Goal: Ask a question: Seek information or help from site administrators or community

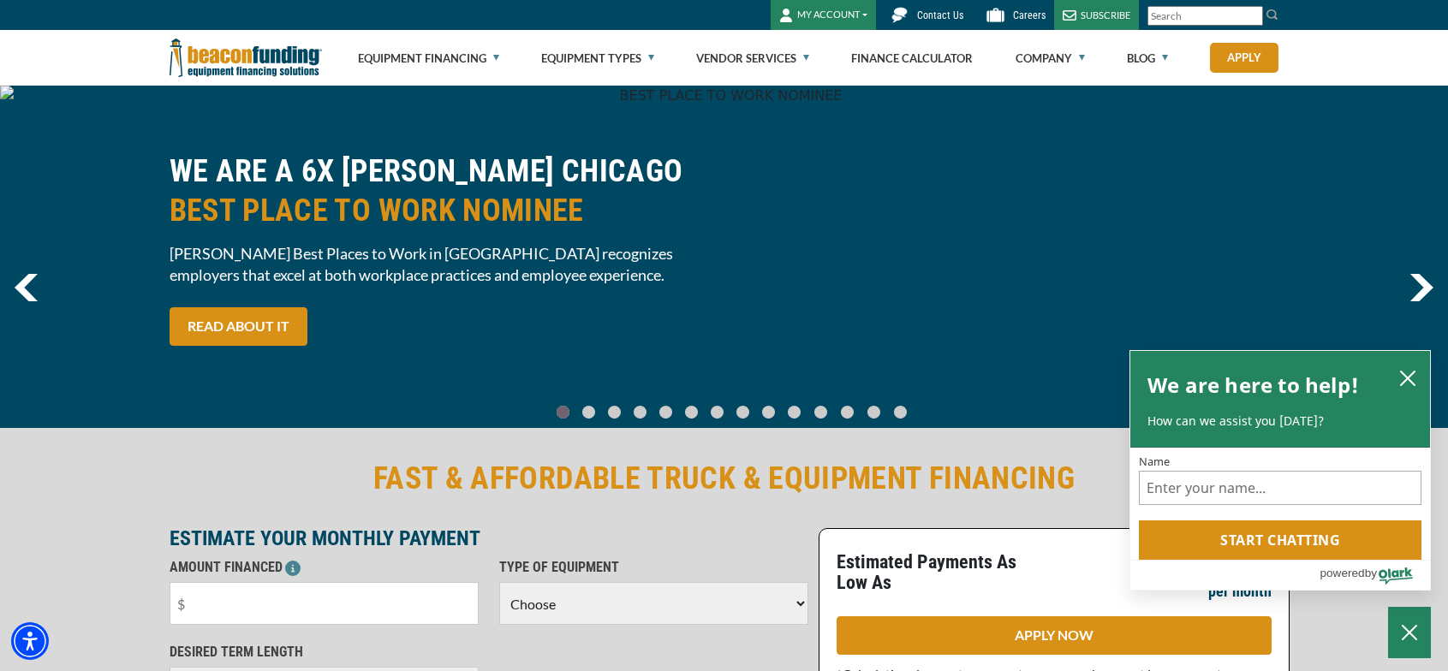
click at [943, 10] on span "Contact Us" at bounding box center [940, 15] width 46 height 12
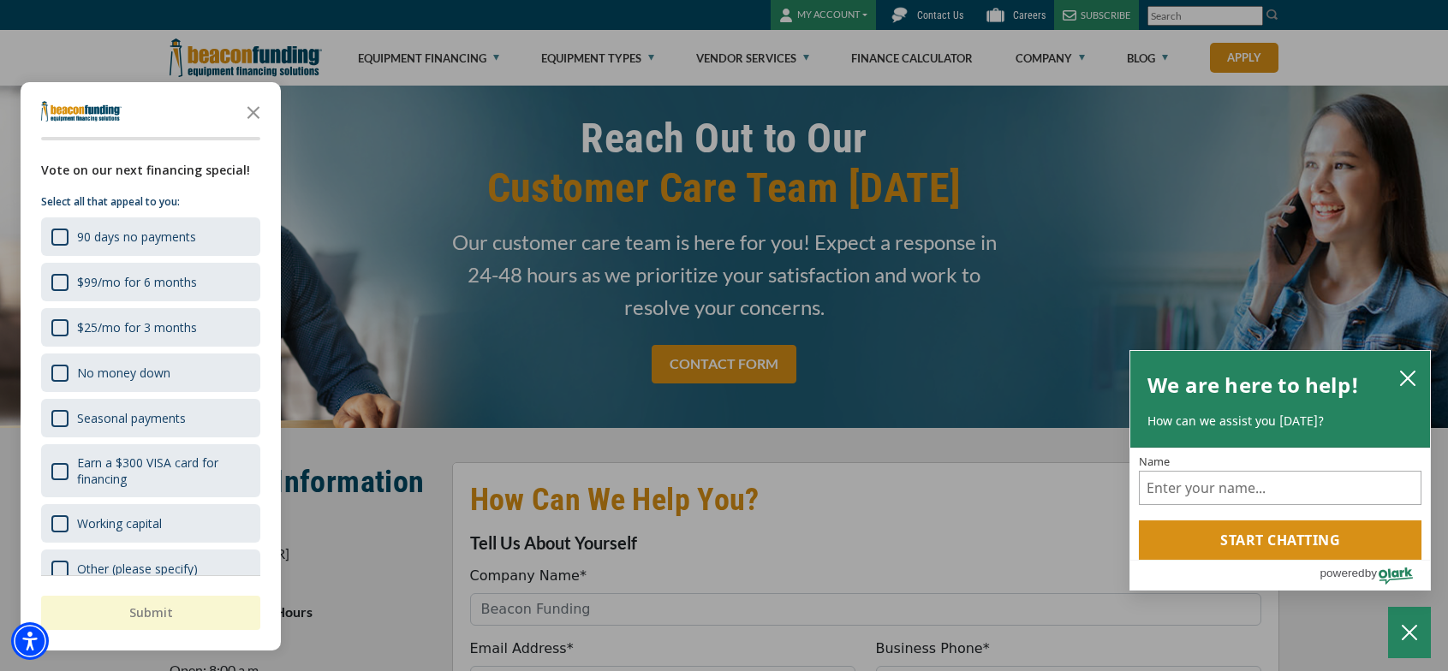
click at [933, 16] on div "button" at bounding box center [724, 335] width 1448 height 671
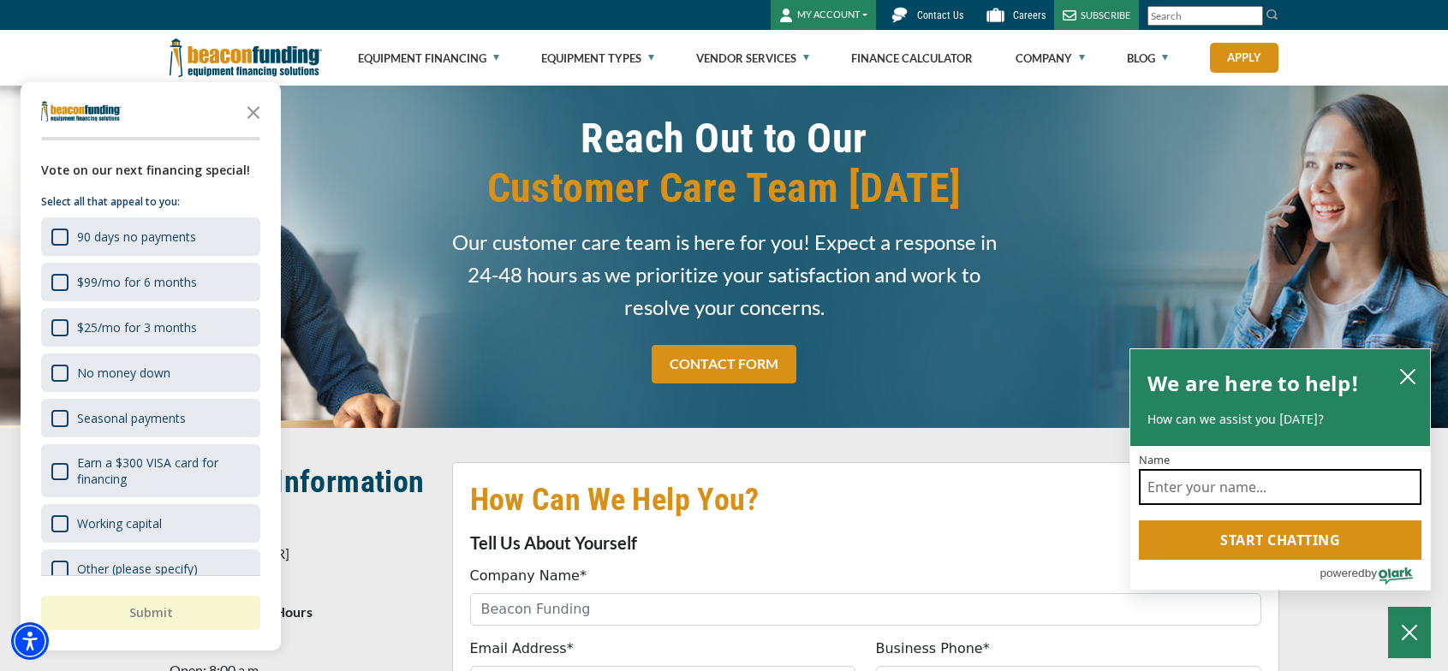
drag, startPoint x: 1179, startPoint y: 486, endPoint x: 1197, endPoint y: 487, distance: 18.0
click at [1187, 486] on input "Name" at bounding box center [1279, 487] width 282 height 36
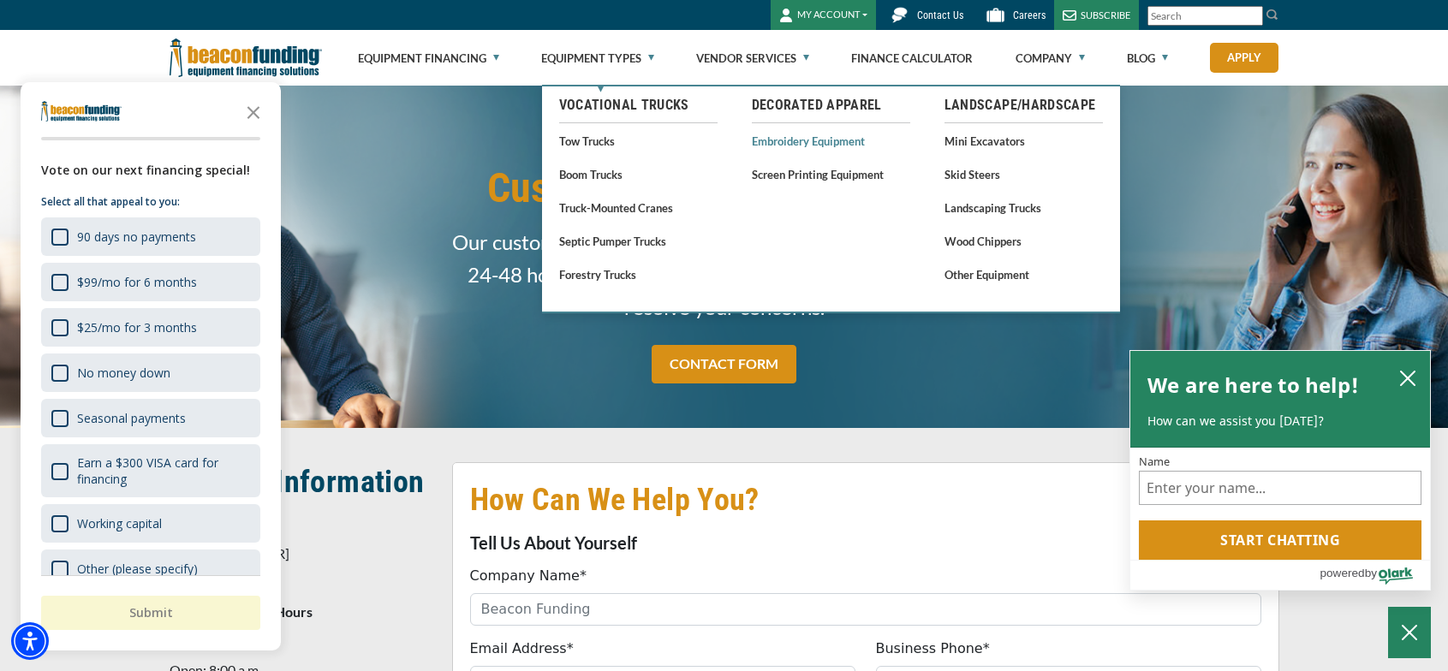
click at [806, 136] on link "Embroidery Equipment" at bounding box center [831, 140] width 158 height 21
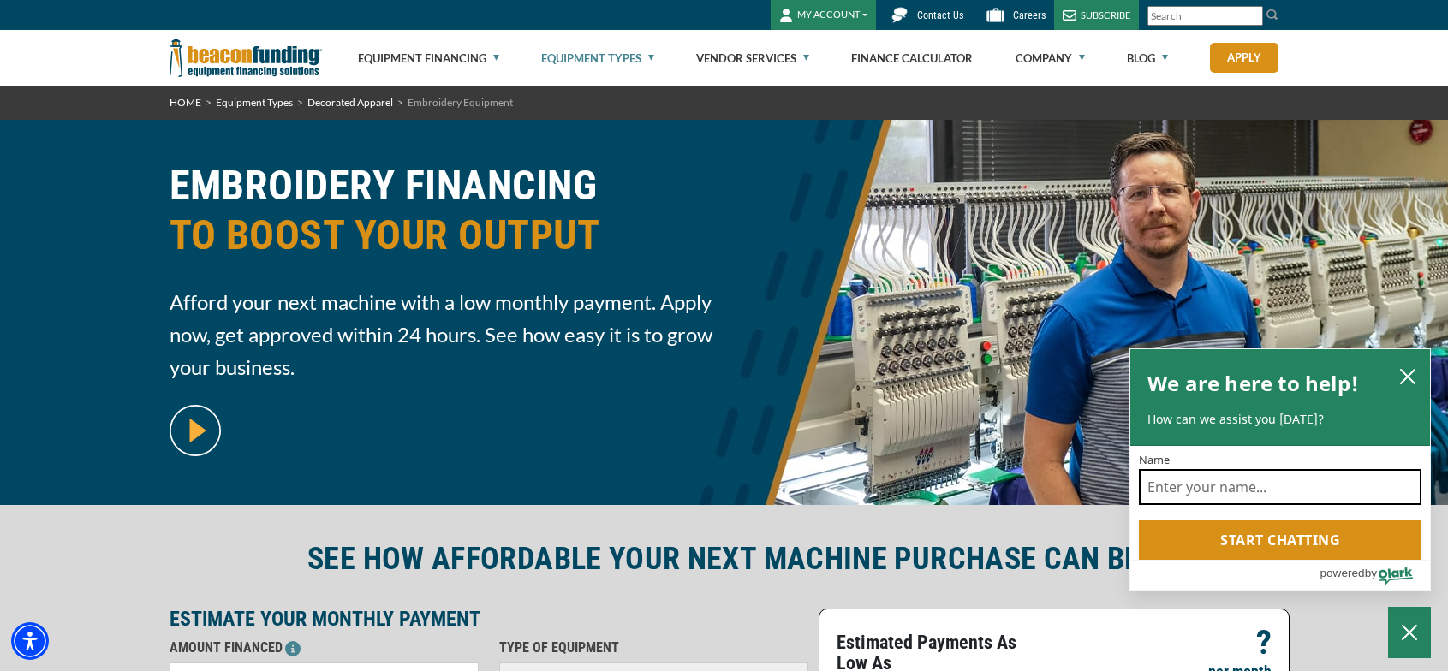
click at [1165, 491] on input "Name" at bounding box center [1279, 487] width 282 height 36
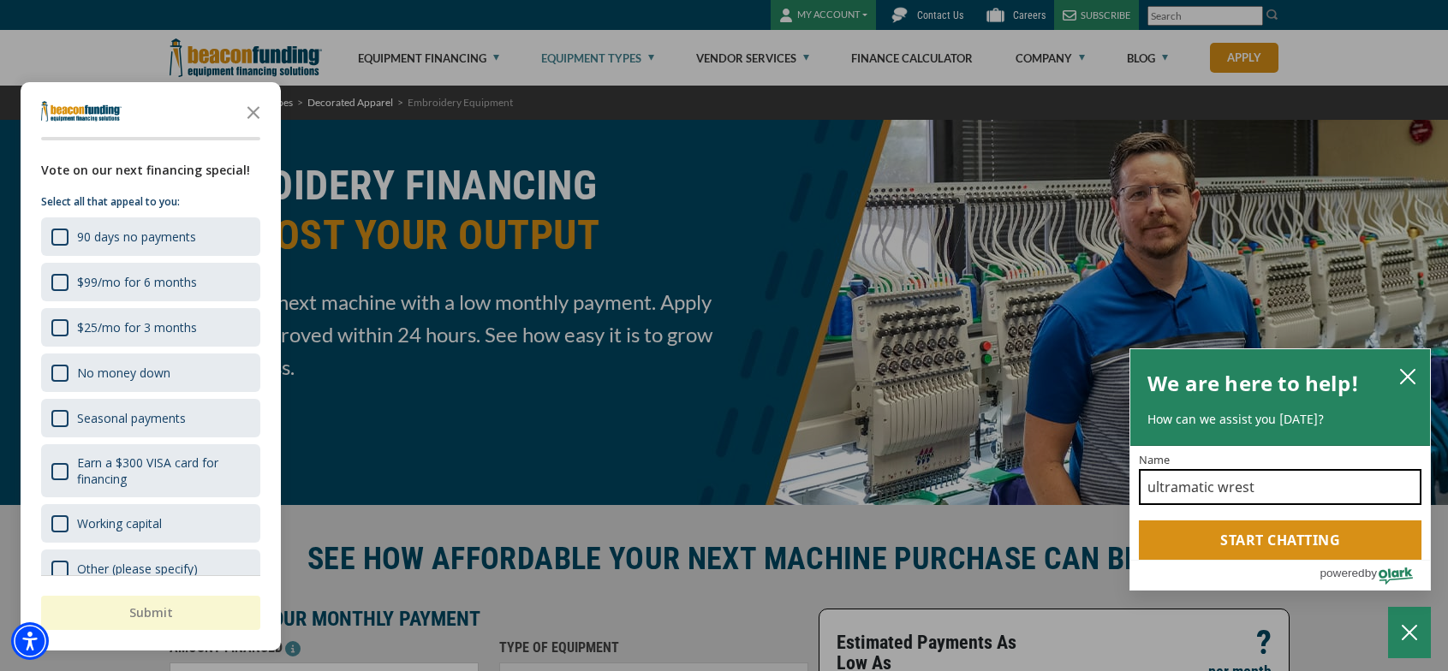
click at [1230, 489] on input "ultramatic wrest" at bounding box center [1279, 487] width 282 height 36
click at [1260, 485] on input "ultramatic west" at bounding box center [1279, 487] width 282 height 36
type input "ultramatic west llc"
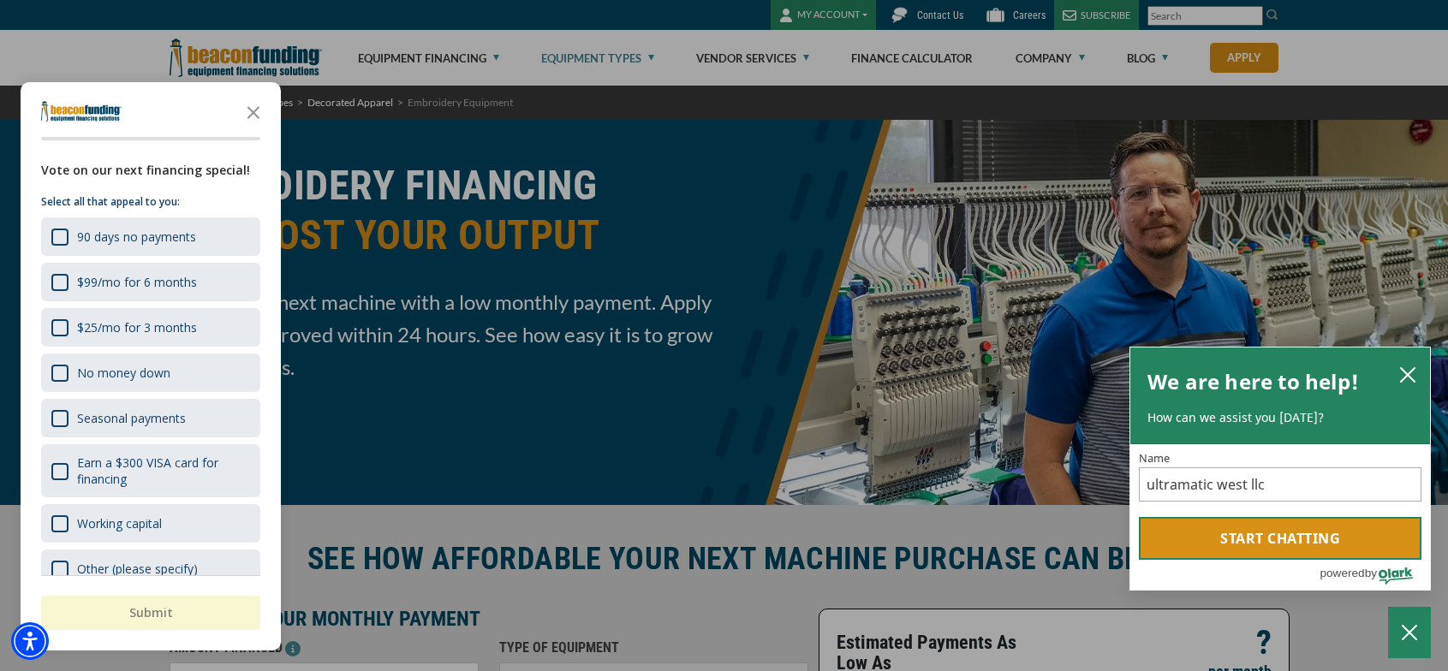
click at [1307, 540] on button "Start chatting" at bounding box center [1279, 538] width 282 height 43
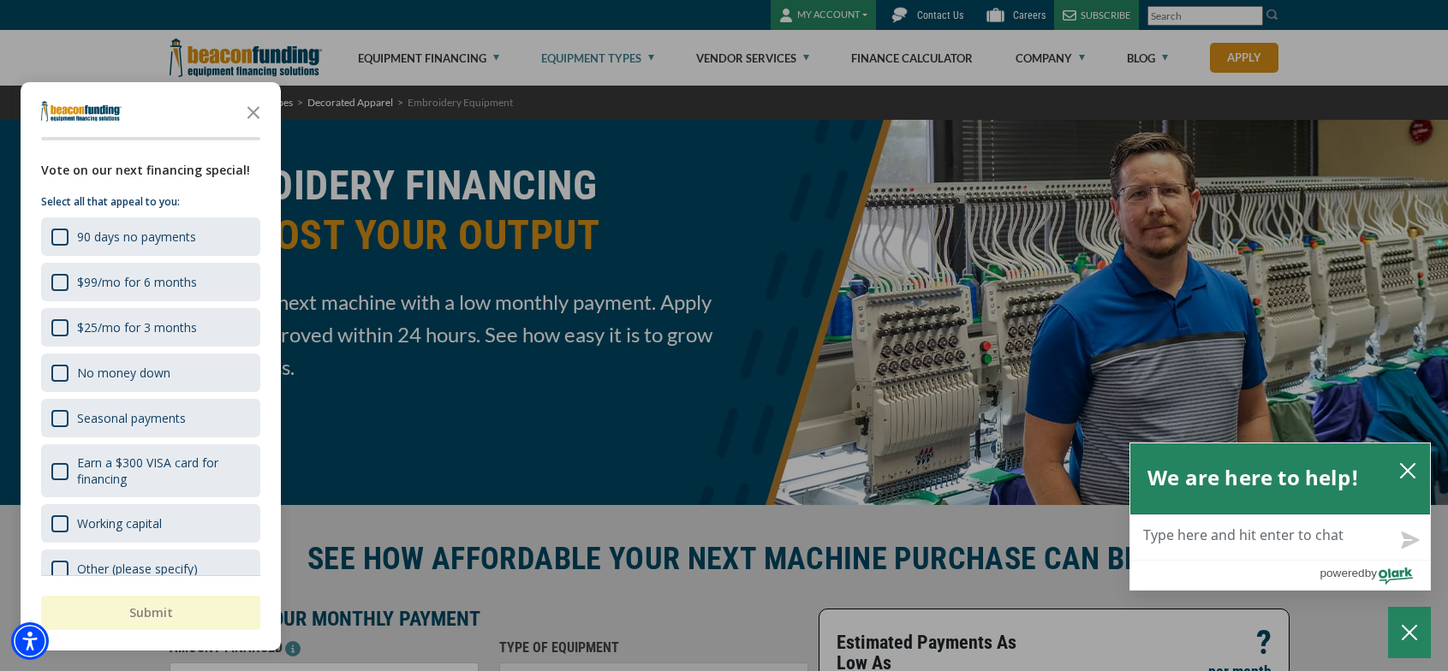
click at [1275, 533] on textarea "Live Chat Now" at bounding box center [1280, 537] width 300 height 45
type textarea "n"
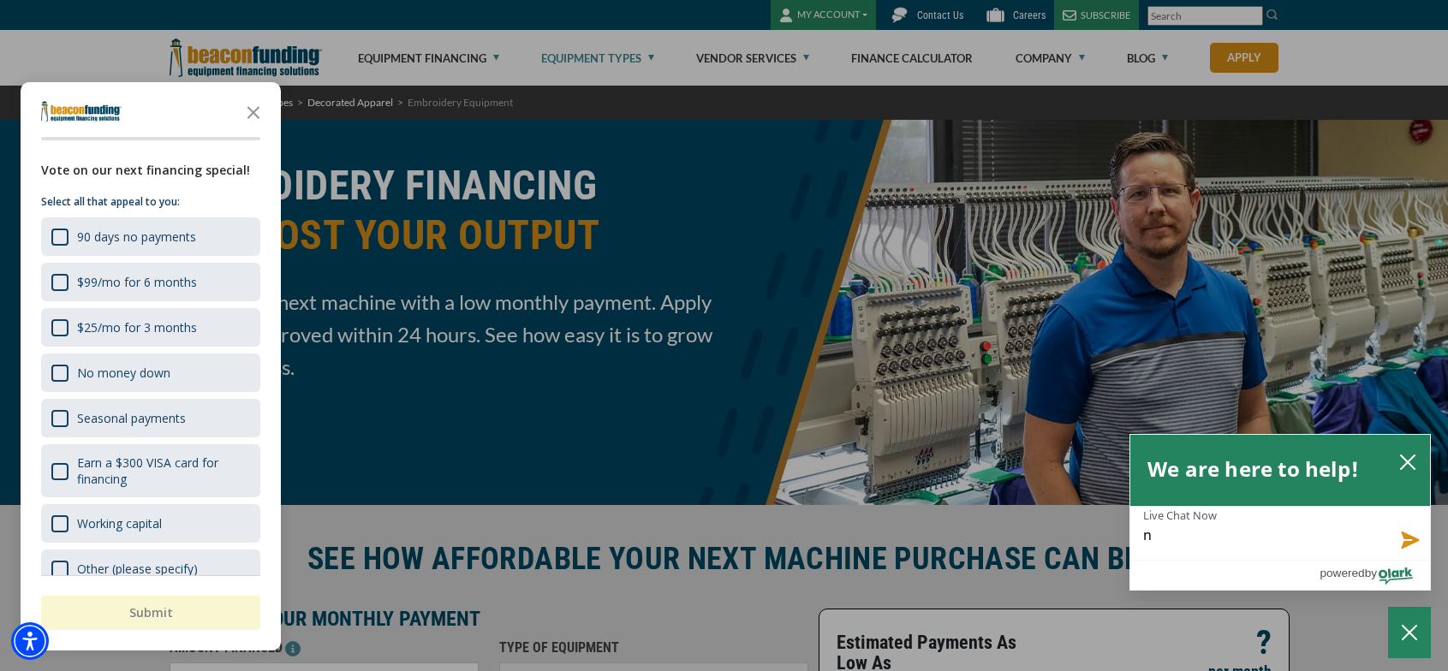
type textarea "ne"
type textarea "nee"
type textarea "need"
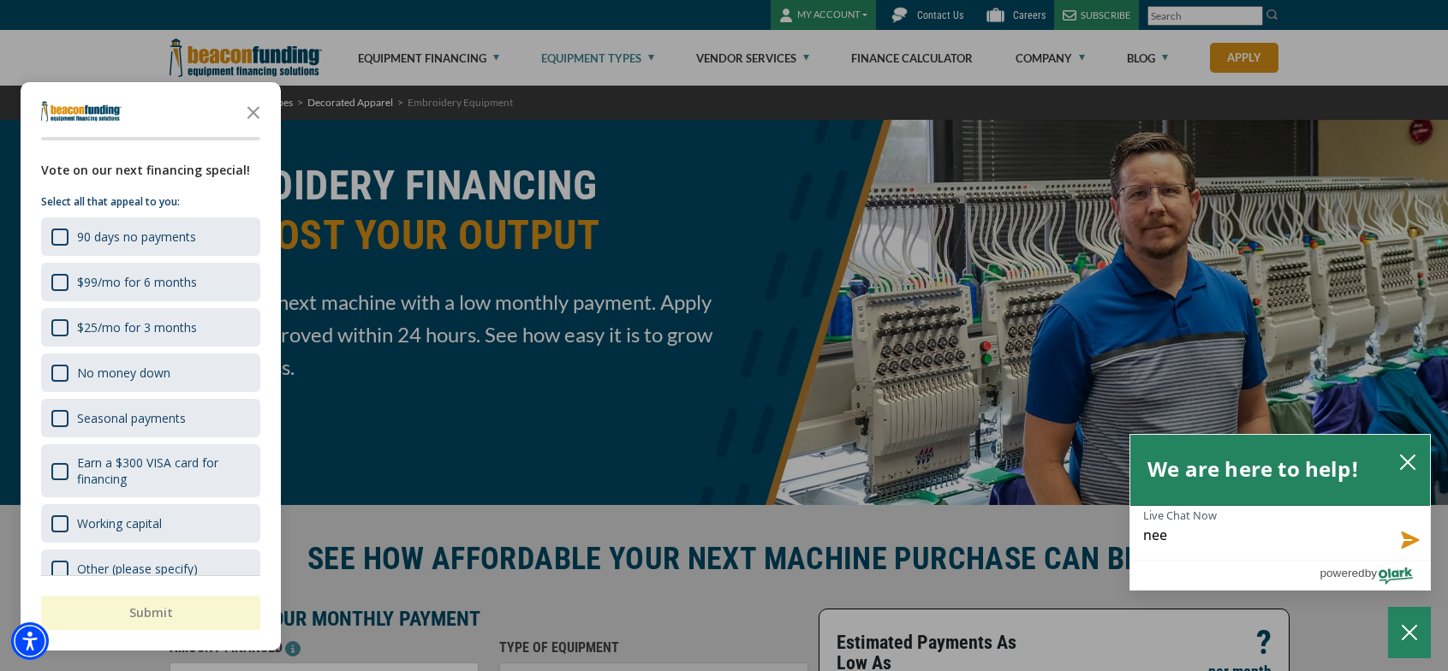
type textarea "need"
type textarea "need l"
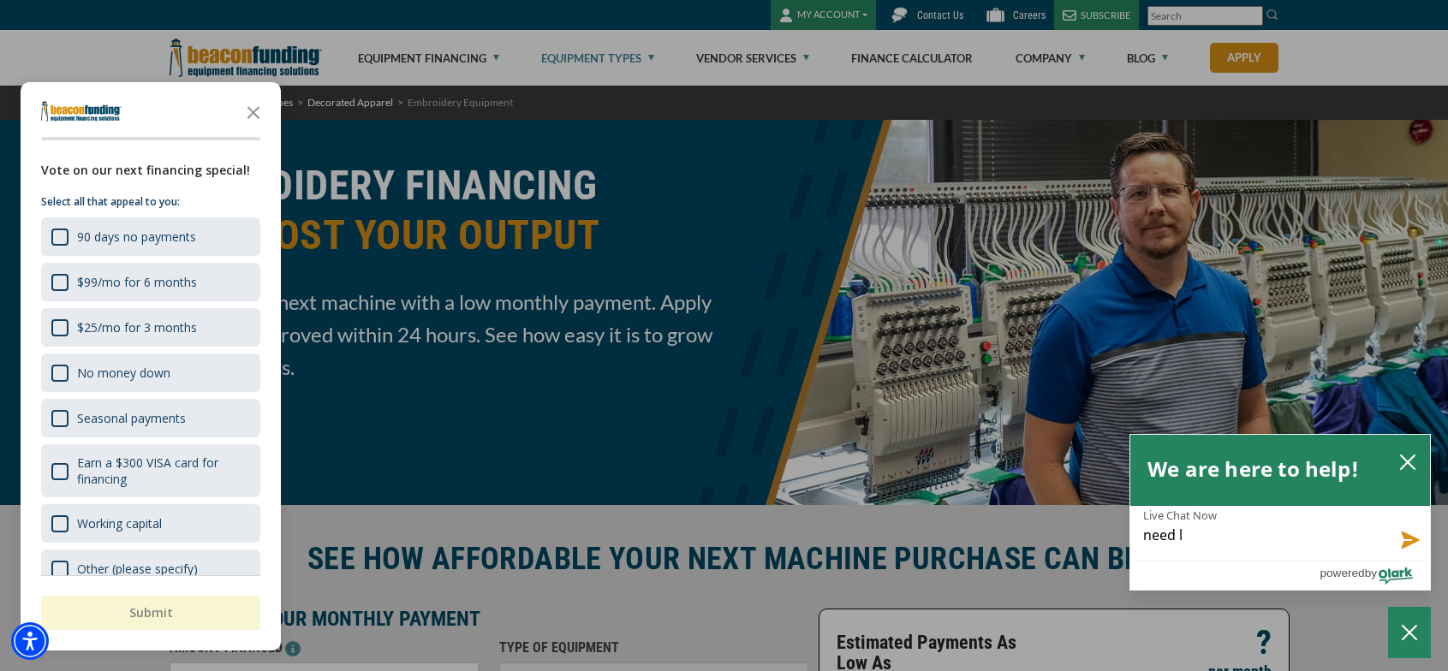
type textarea "need le"
type textarea "need lea"
type textarea "need leas"
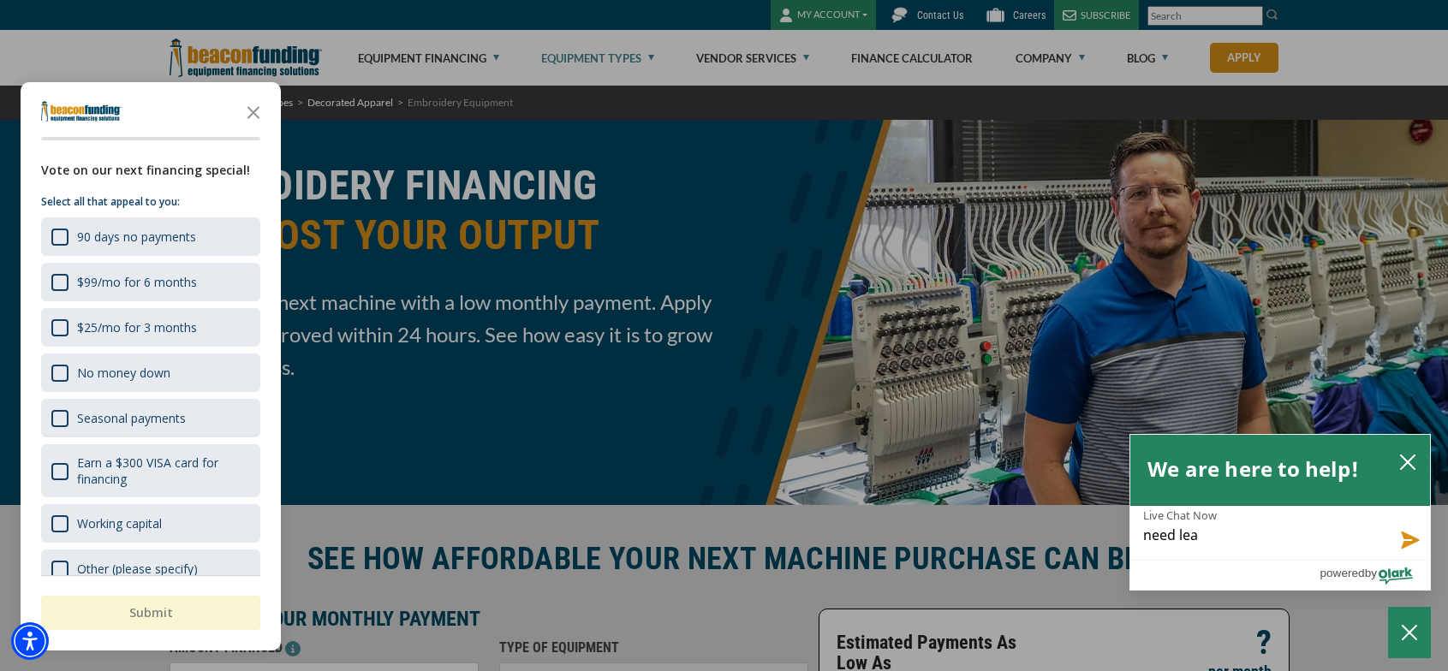
type textarea "need leas"
type textarea "need lease"
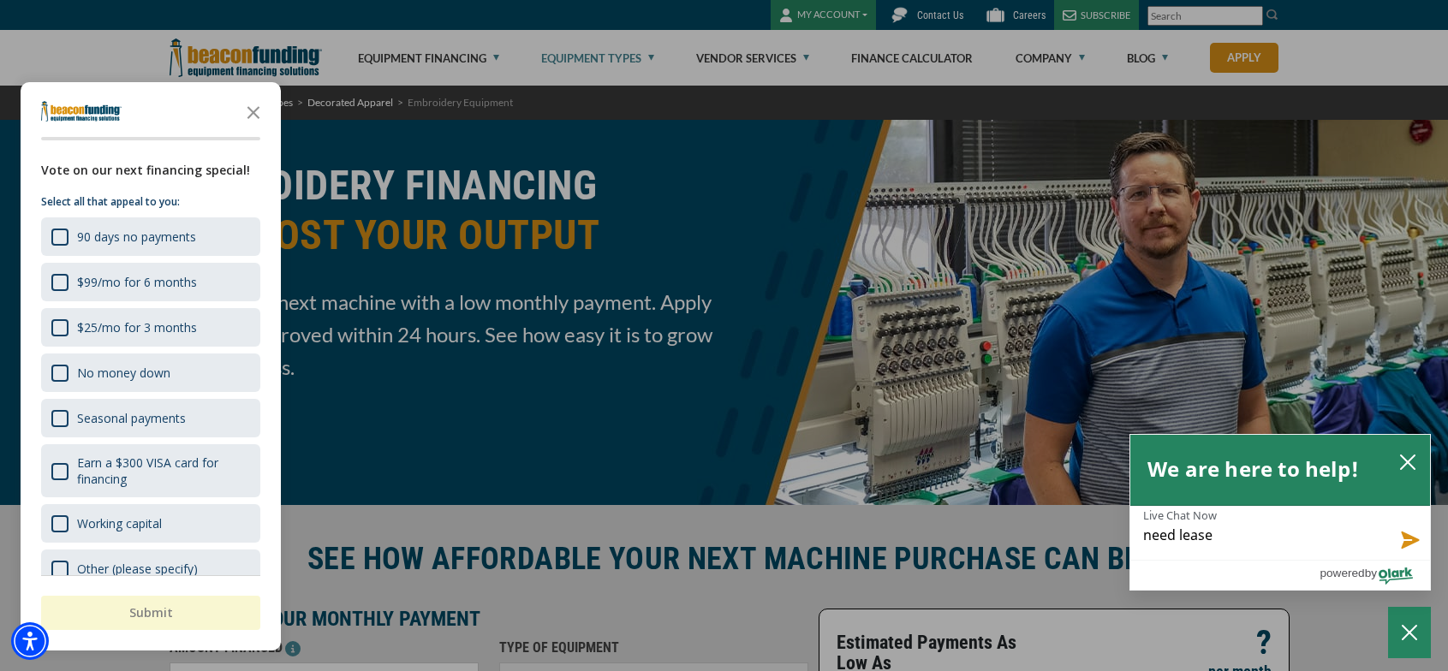
type textarea "need lease f"
type textarea "need lease fo"
type textarea "need lease for"
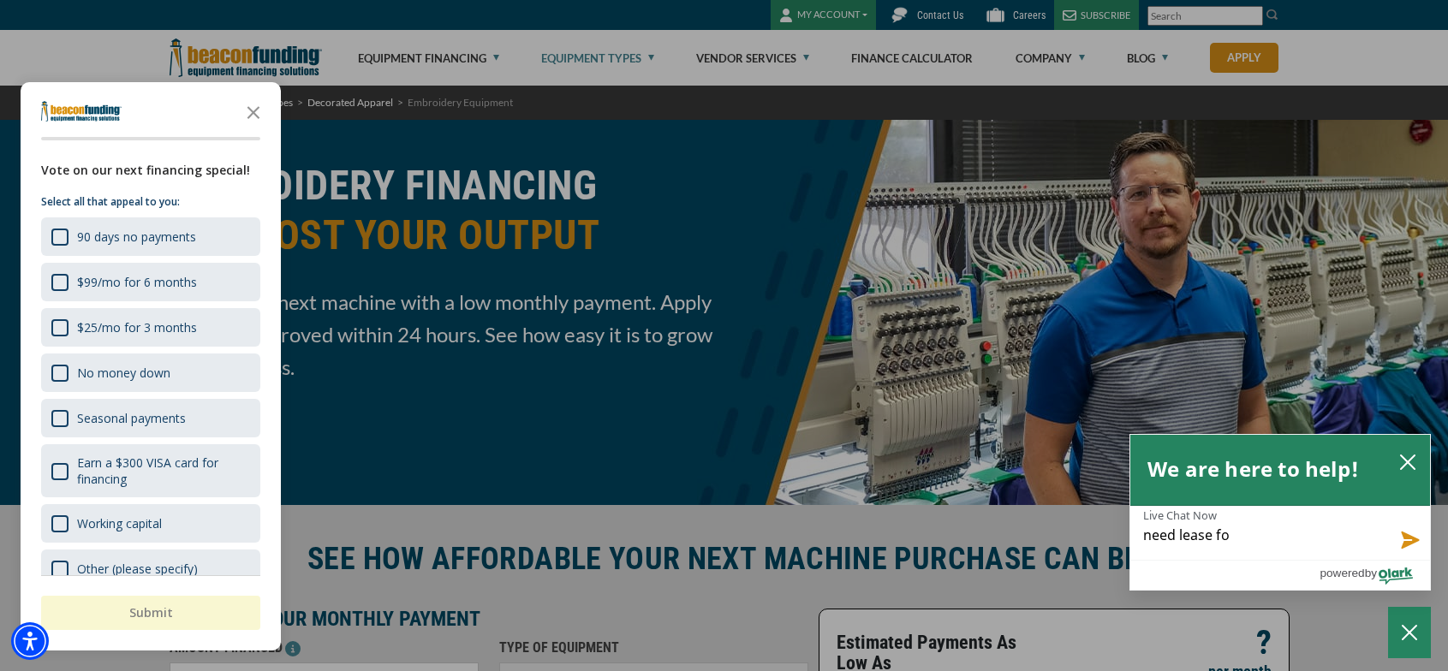
type textarea "need lease for"
type textarea "need lease for c"
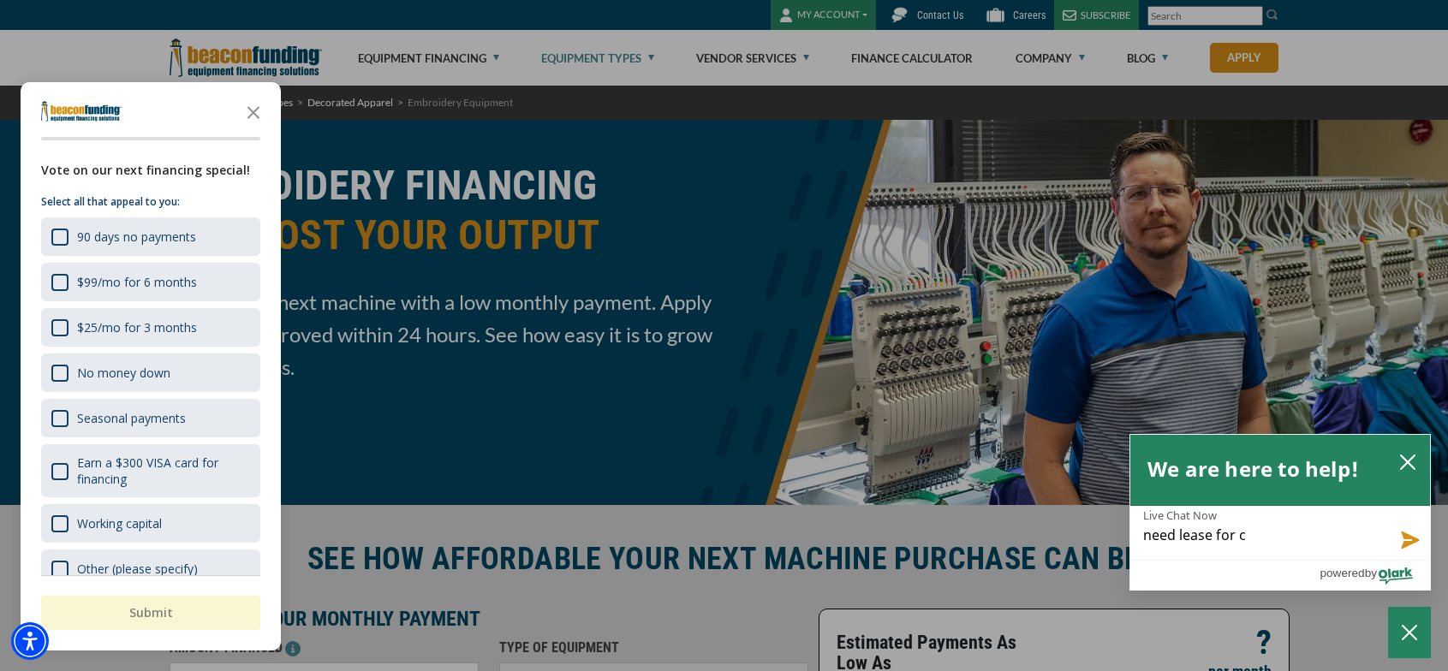
type textarea "need lease for co"
type textarea "need lease for cos"
type textarea "need lease for cost"
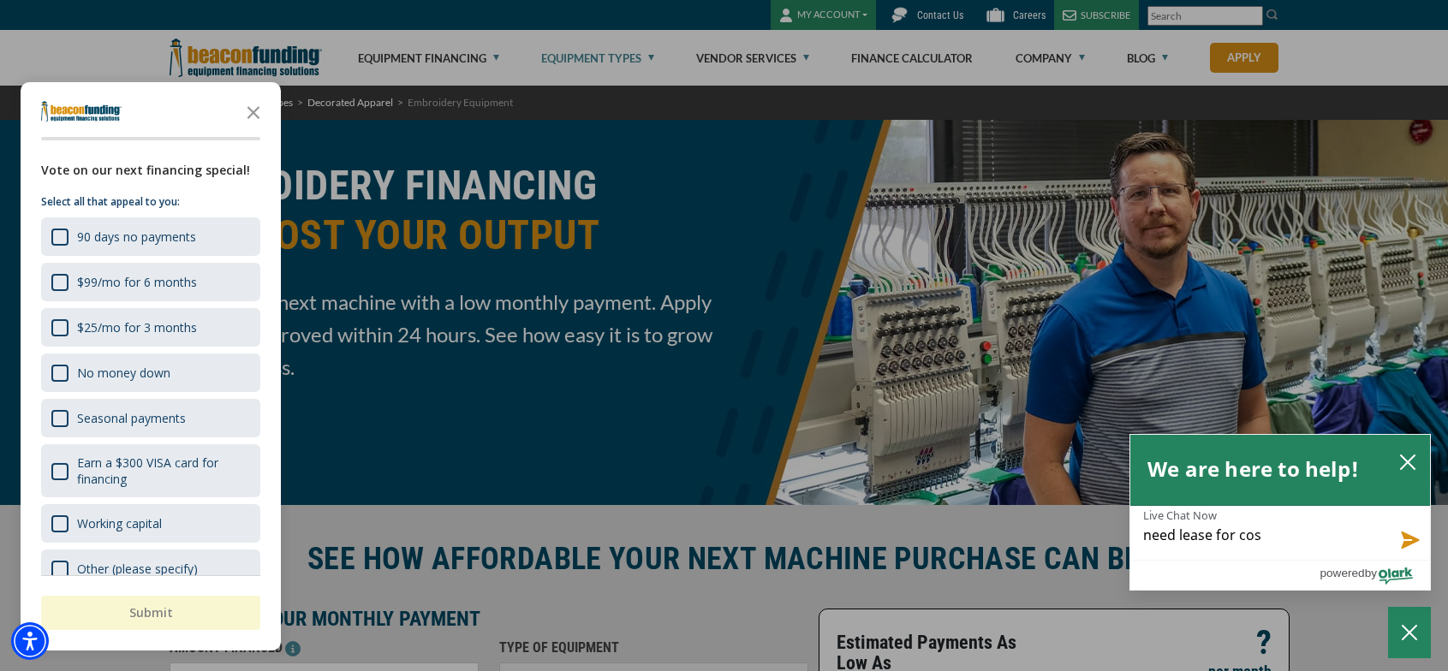
type textarea "need lease for cost"
type textarea "need lease for costo"
type textarea "need lease for costom"
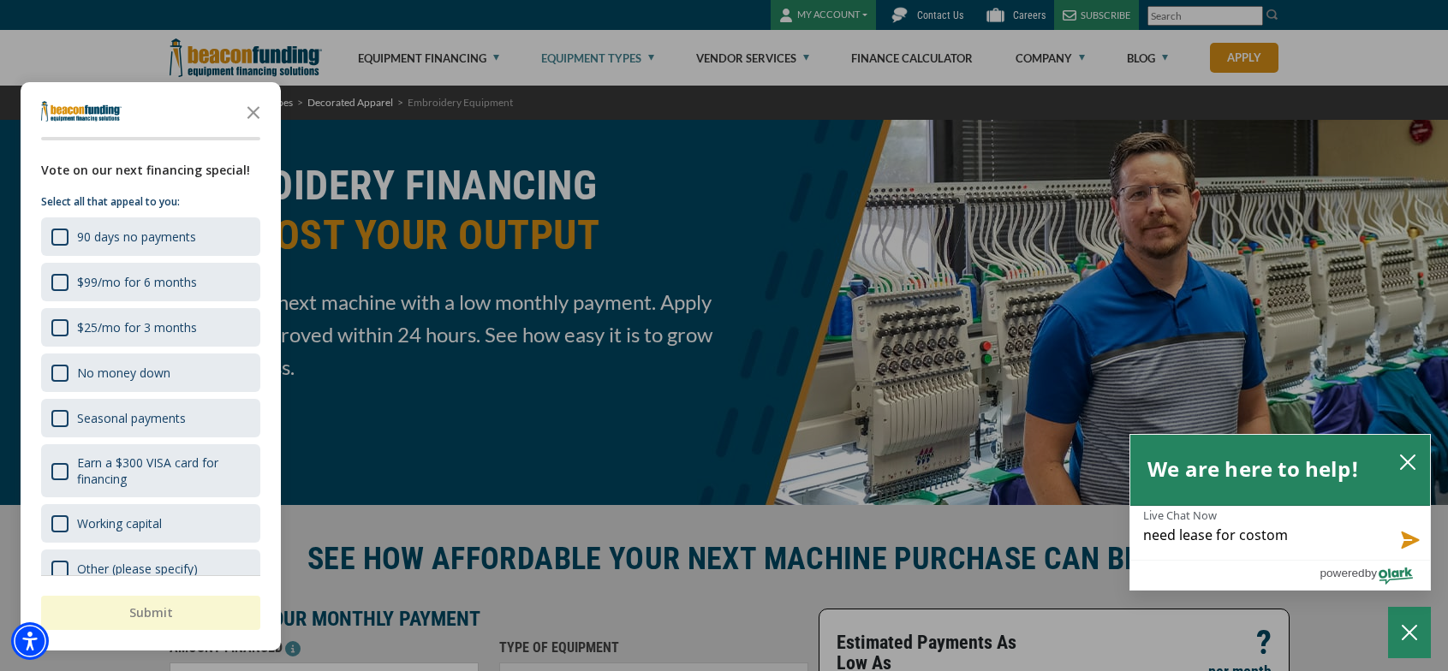
type textarea "need lease for costome"
type textarea "need lease for costomer"
click at [1404, 535] on button "Send message" at bounding box center [1406, 538] width 46 height 43
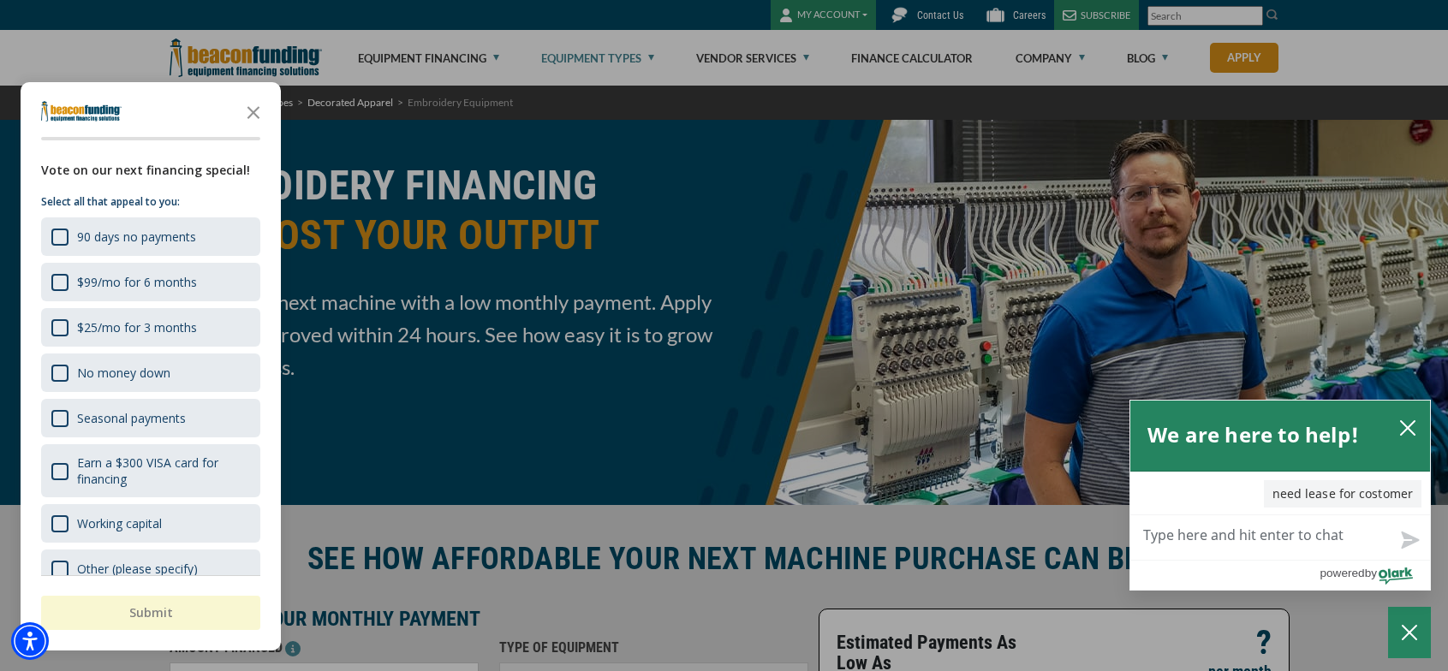
click at [1158, 537] on textarea "Live Chat Now" at bounding box center [1280, 537] width 300 height 45
type textarea "H"
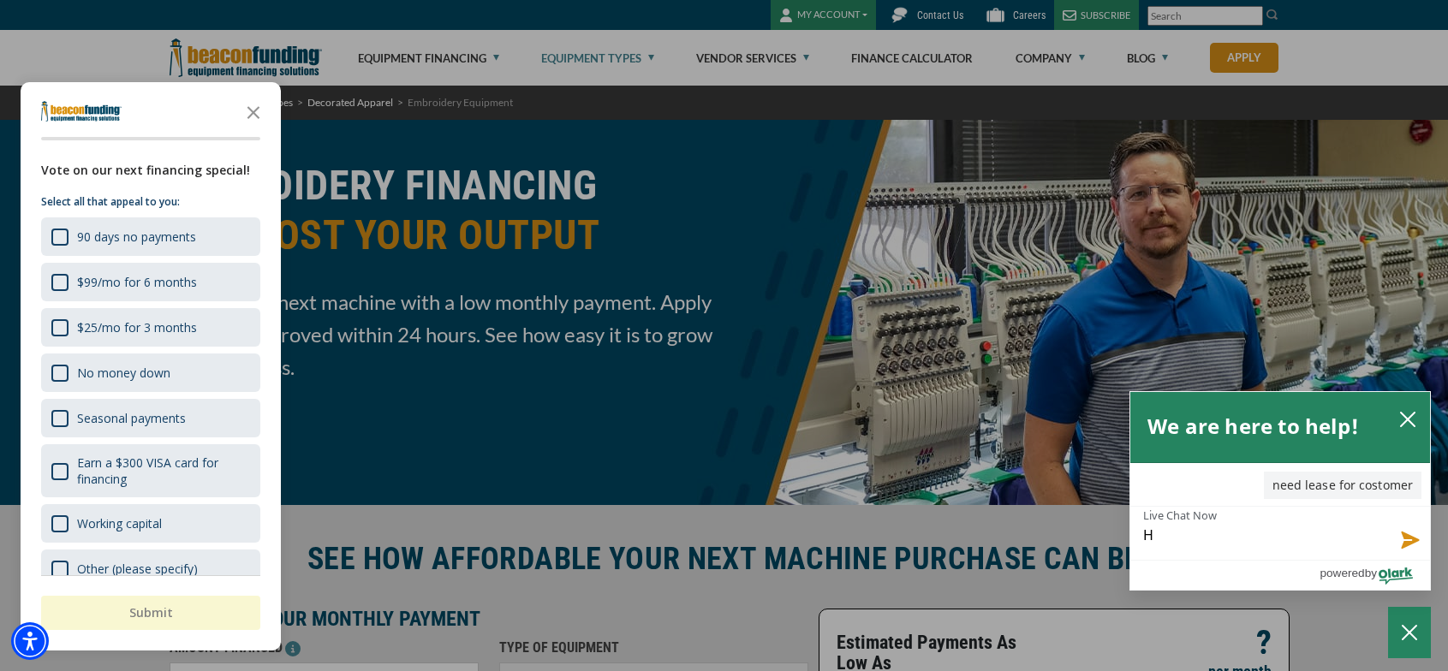
type textarea "Ha"
type textarea "Hav"
type textarea "Have"
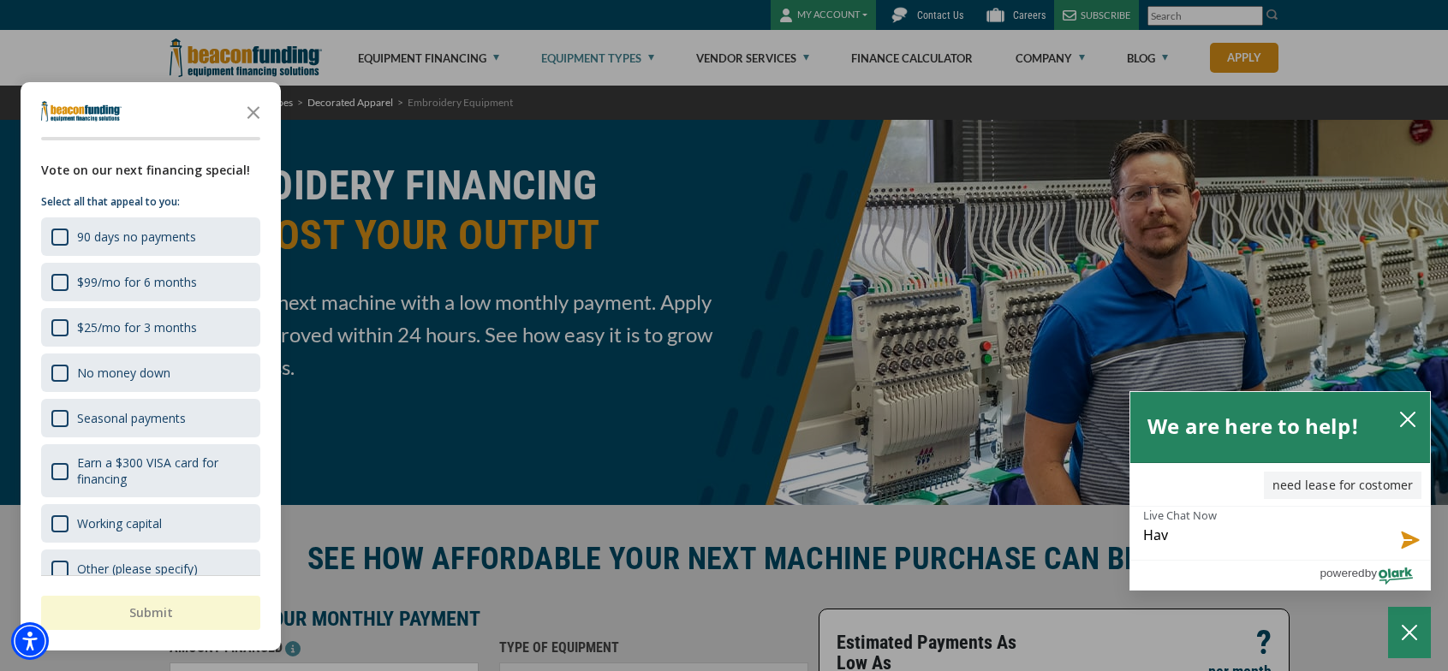
type textarea "Have"
type textarea "Have a"
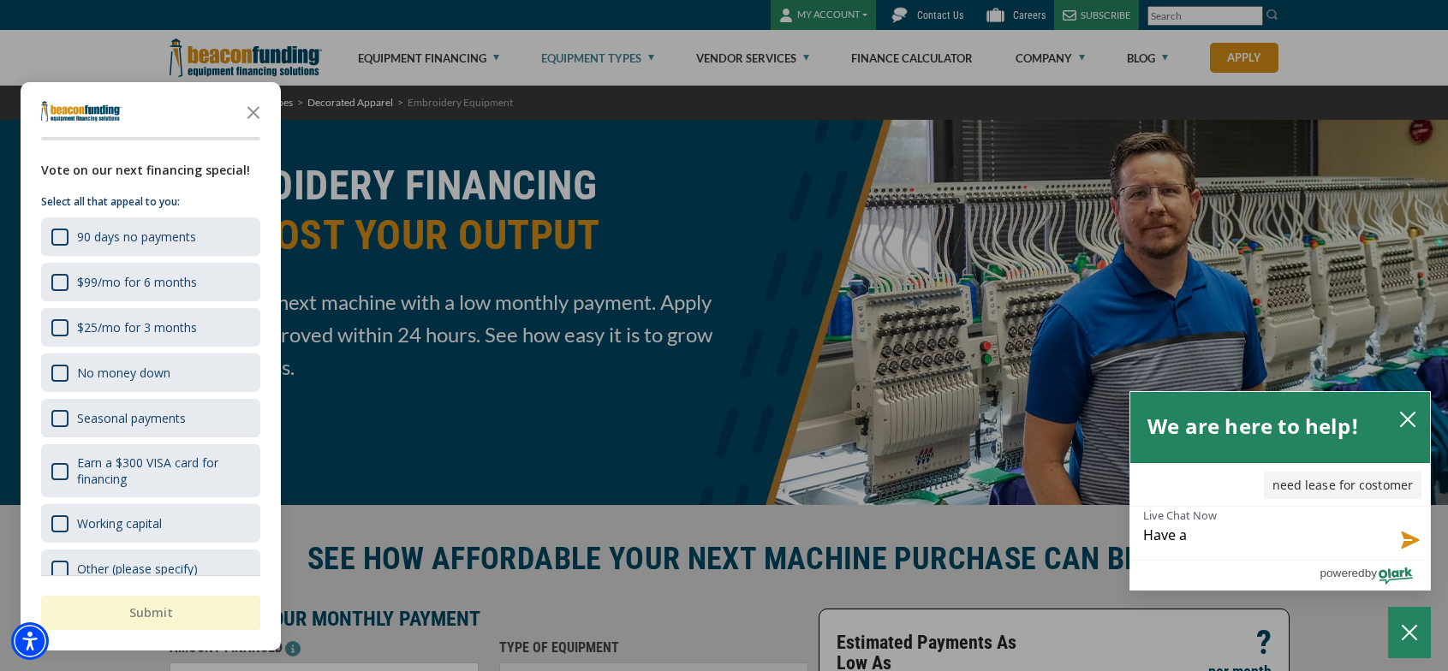
type textarea "Have ac"
type textarea "Have acc"
type textarea "Have acco"
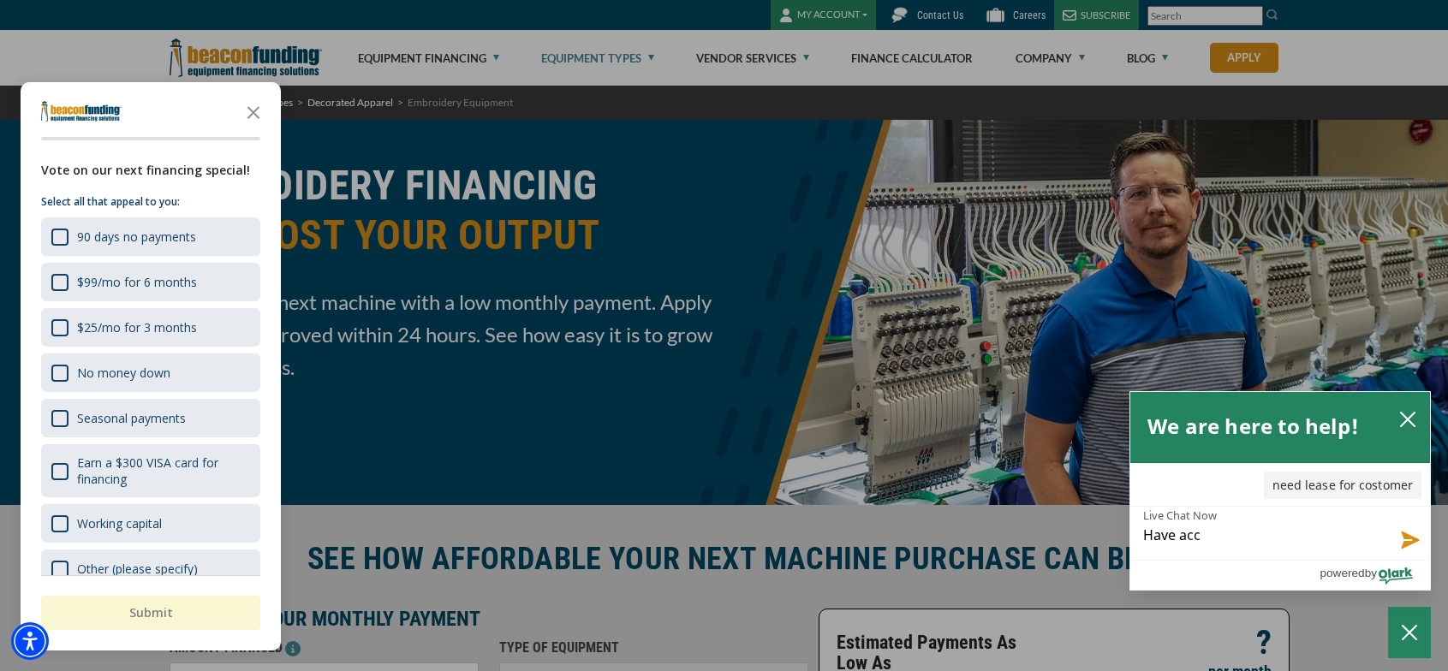
type textarea "Have acco"
type textarea "Have accou"
type textarea "Have accoun"
type textarea "Have account"
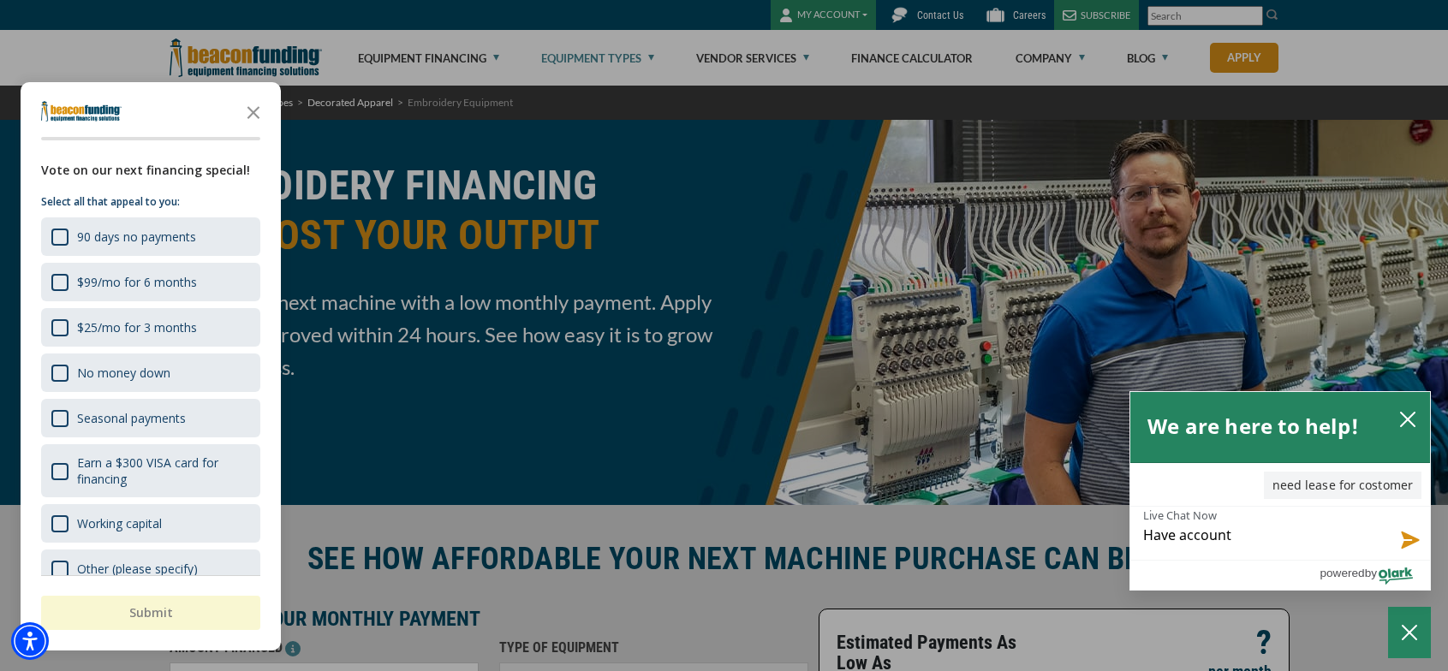
type textarea "Have account"
type textarea "Have account h"
type textarea "Have account ha"
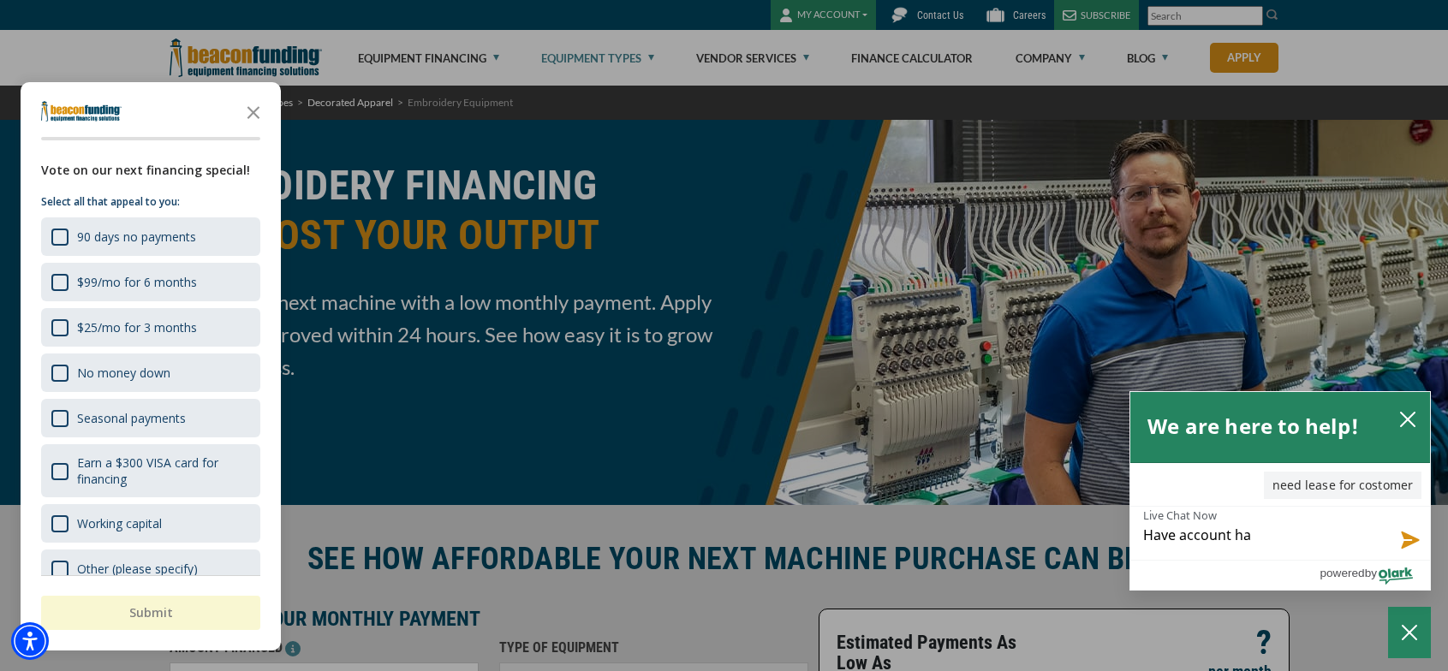
type textarea "Have account hav"
type textarea "Have account have"
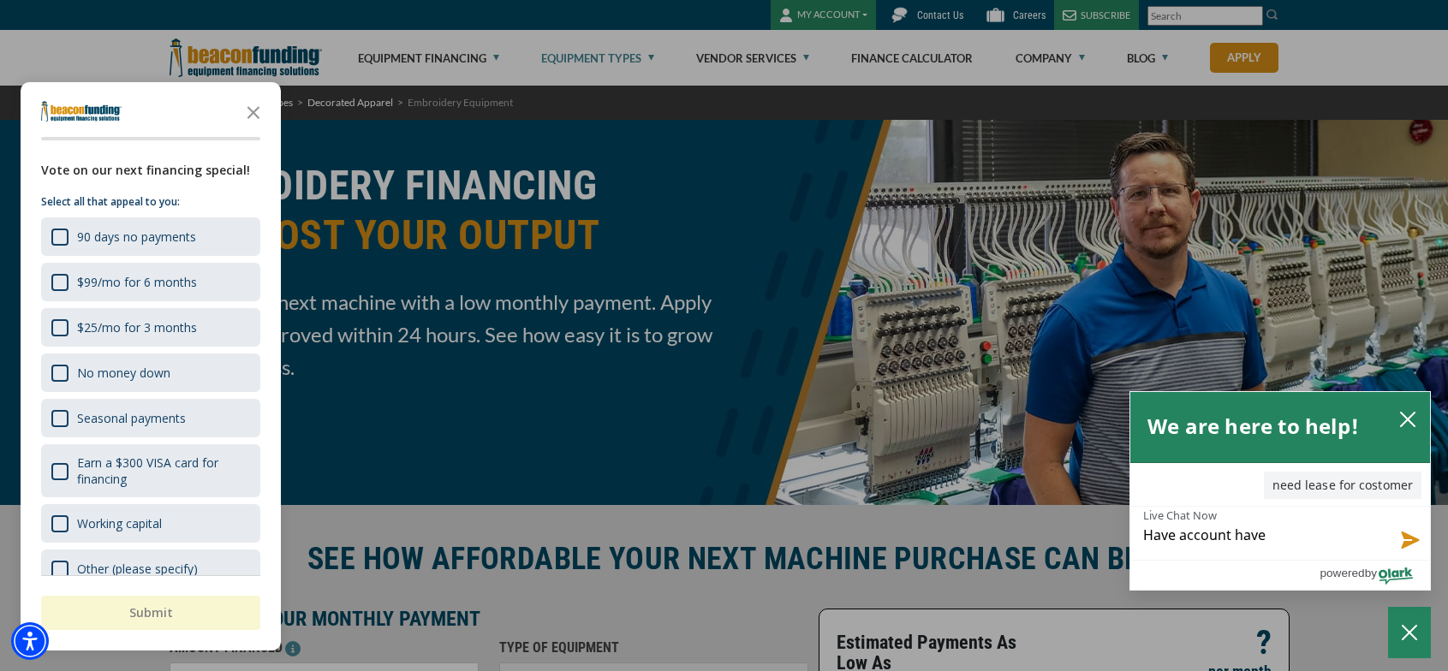
type textarea "Have account have s"
type textarea "Have account have so"
type textarea "Have account have som"
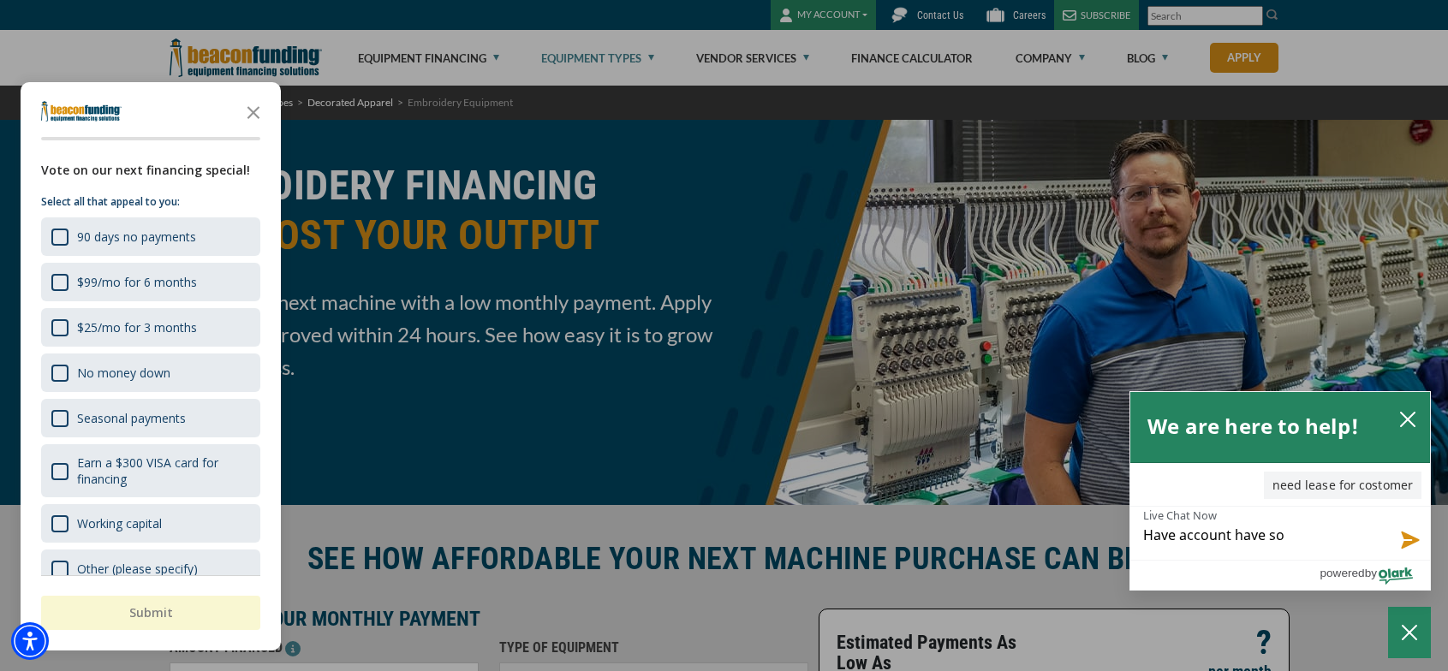
type textarea "Have account have som"
type textarea "Have account have some"
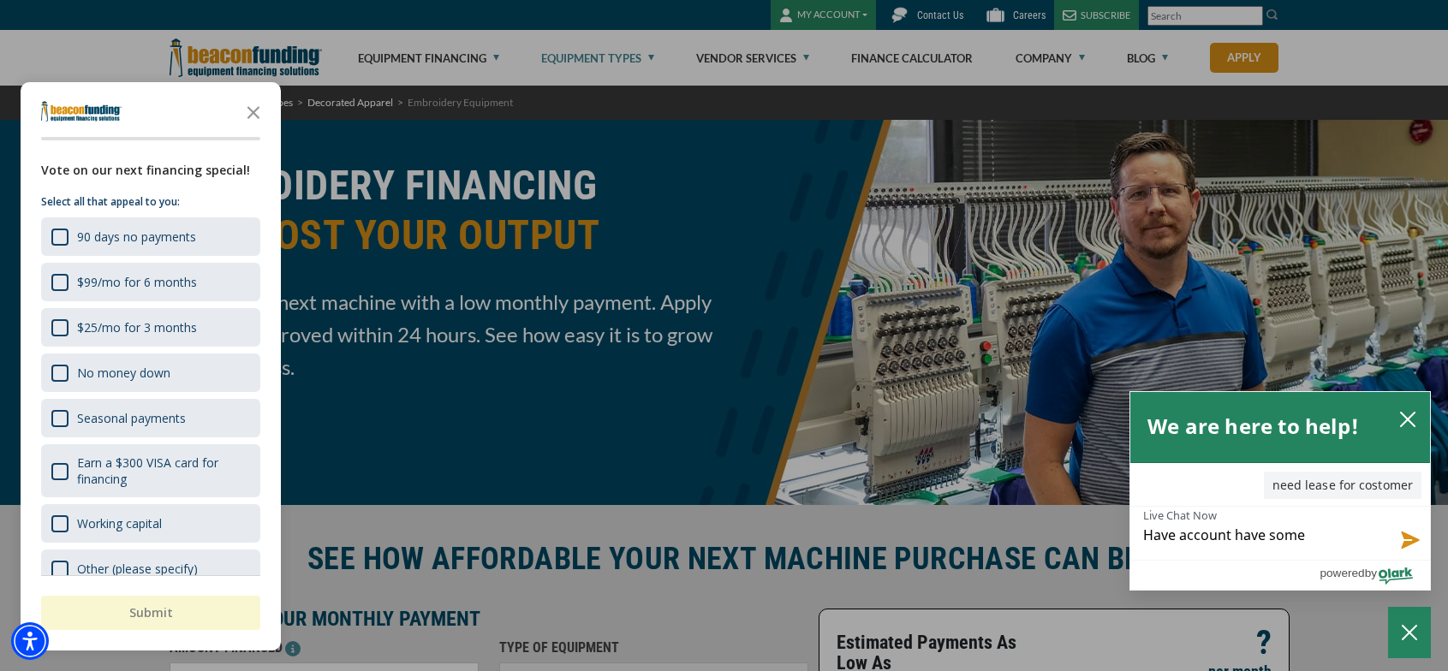
type textarea "Have account have some o"
type textarea "Have account have some on"
type textarea "Have account have some one"
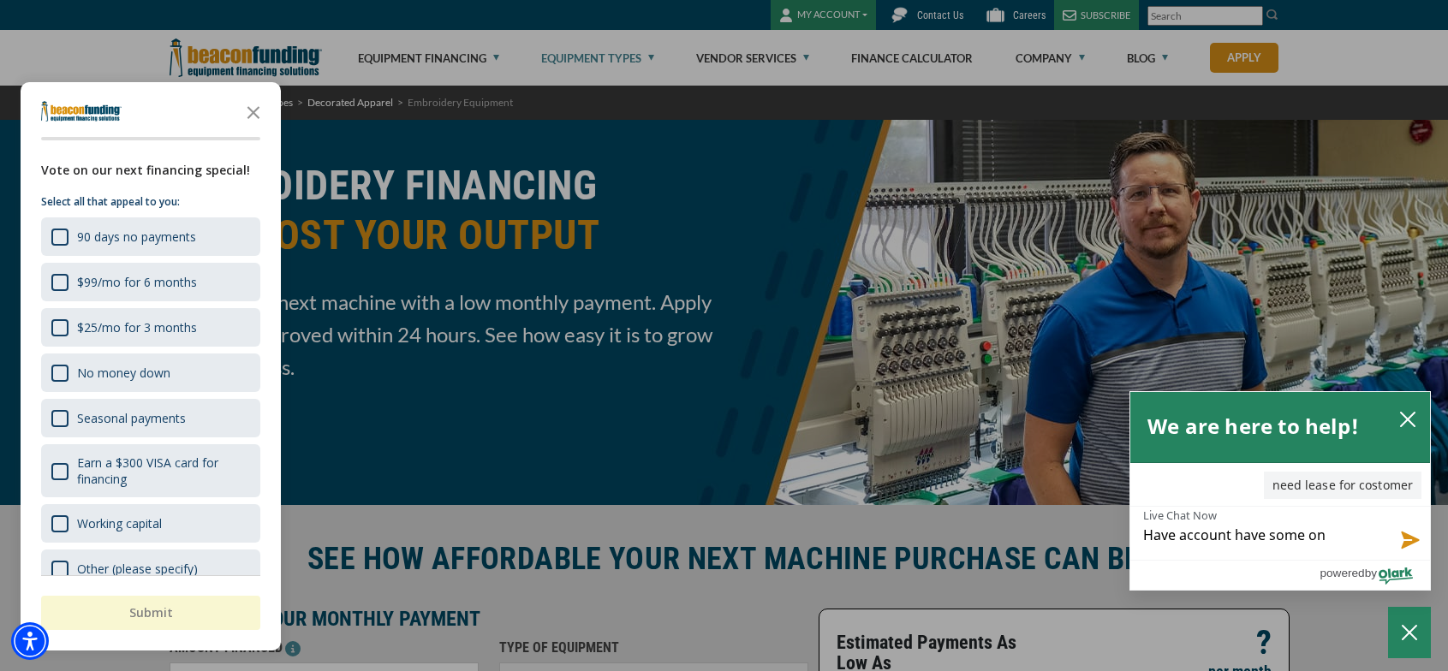
type textarea "Have account have some one"
type textarea "Have account have some one c"
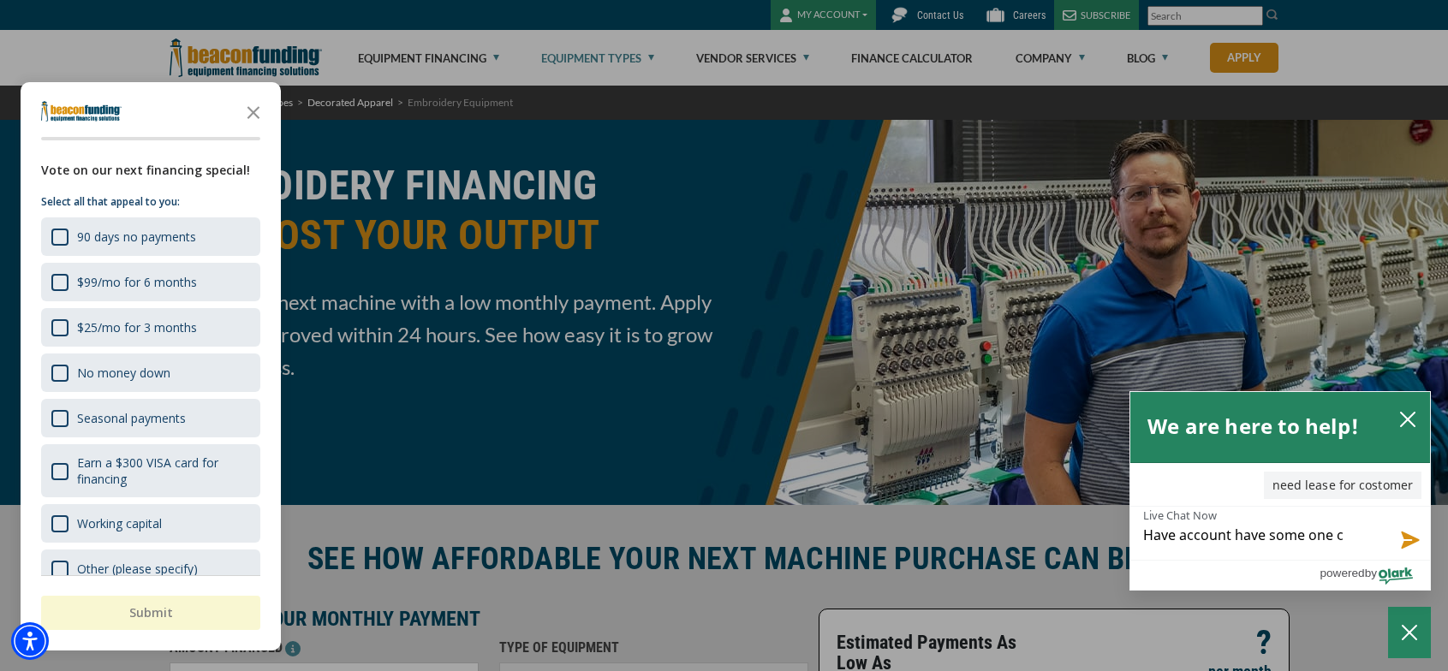
type textarea "Have account have some one ca"
type textarea "Have account have some one cal"
type textarea "Have account have some one call"
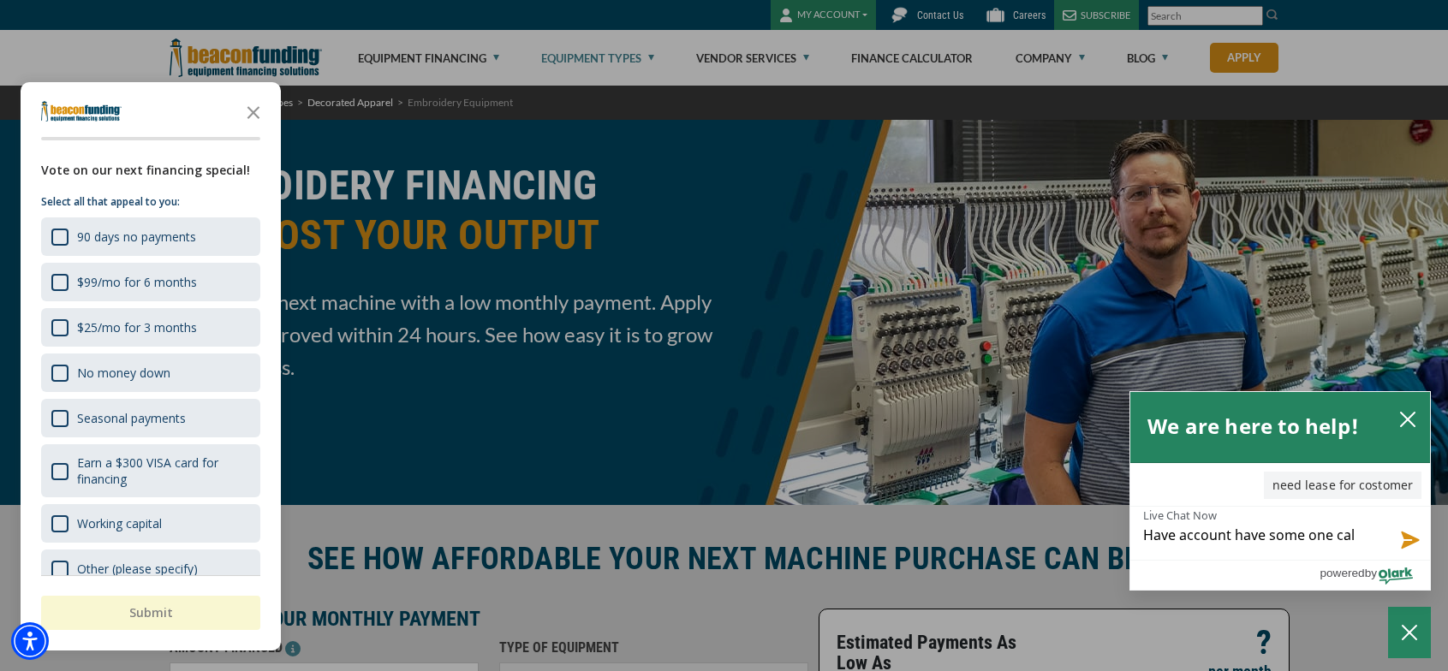
type textarea "Have account have some one call"
type textarea "Have account have some one call 2"
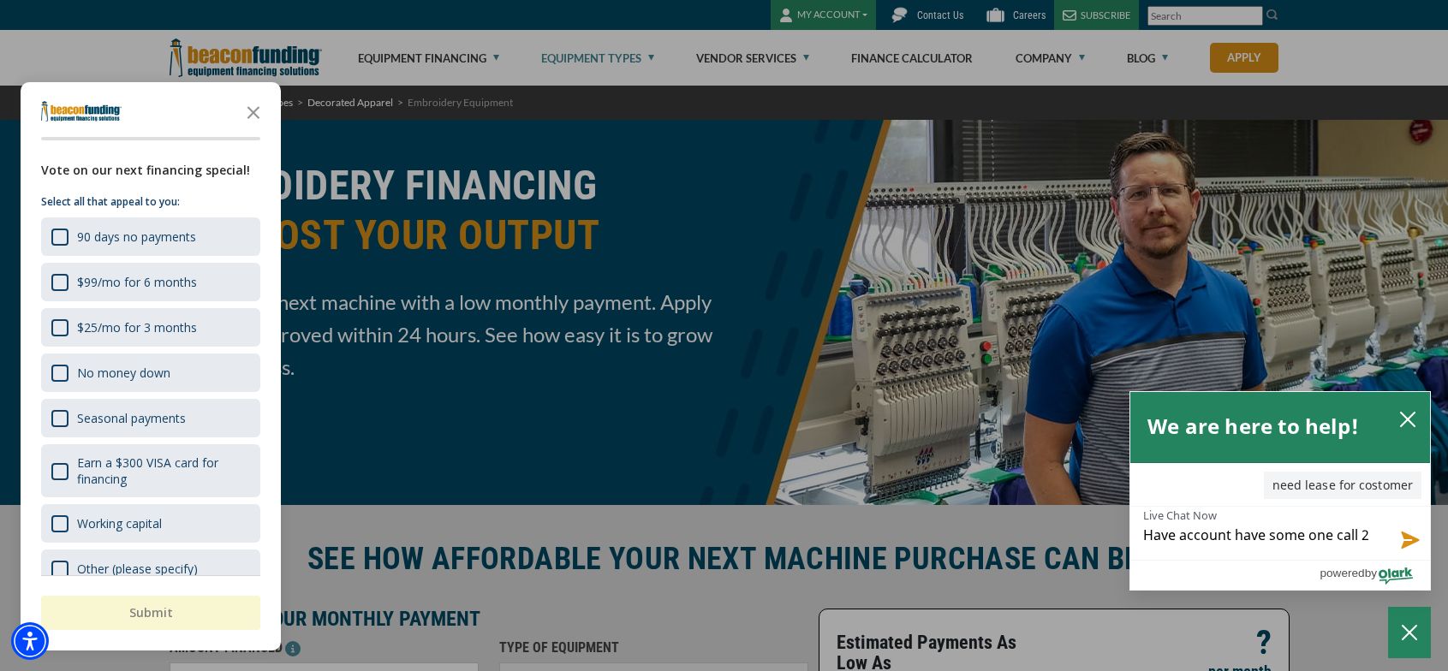
type textarea "Have account have some one call 20"
type textarea "Have account have some one call 203"
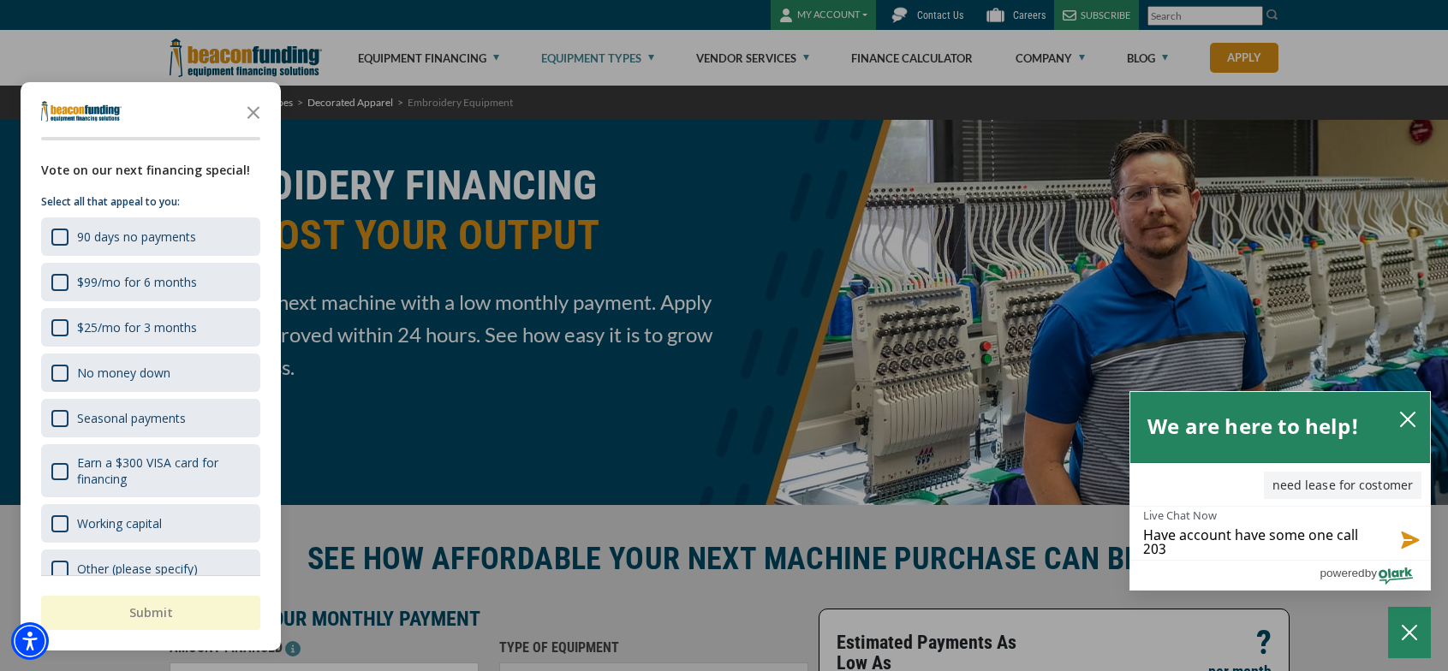
type textarea "Have account have some one call 203"
type textarea "Have account have some one call 203 7"
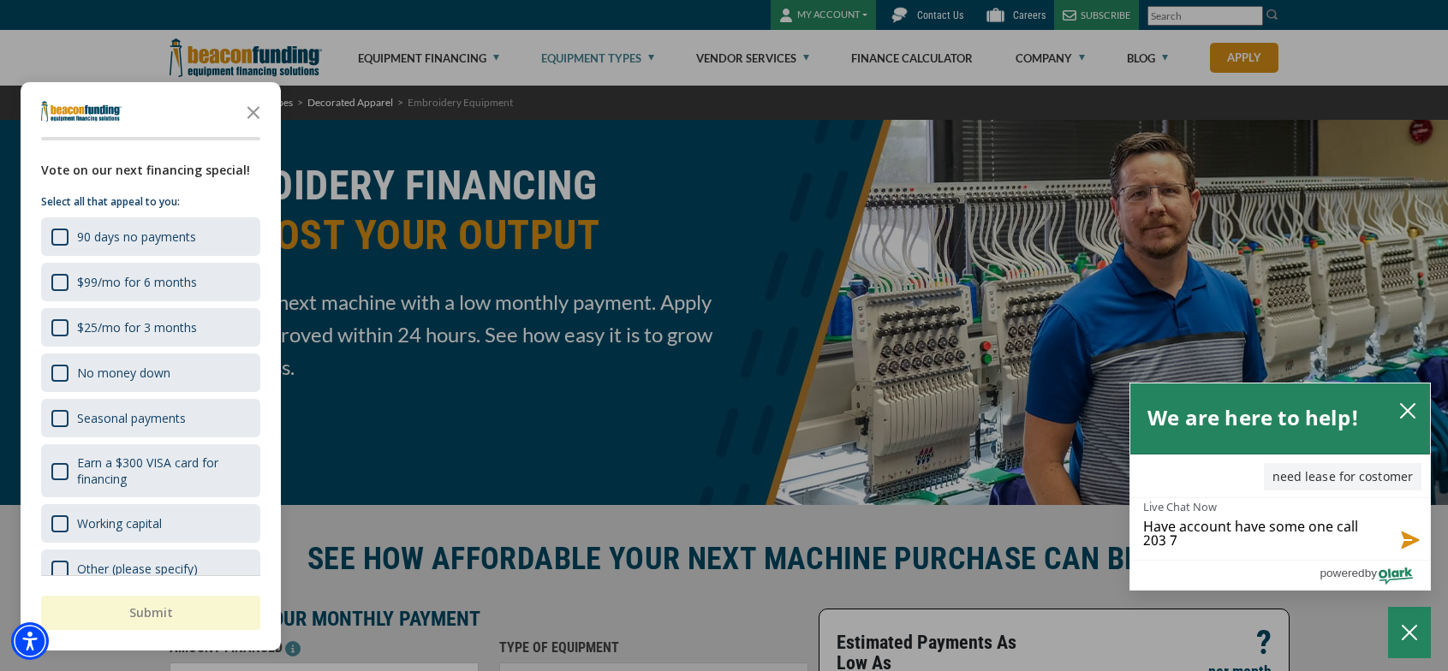
type textarea "Have account have some one call 203 74"
type textarea "Have account have some one call 203 745"
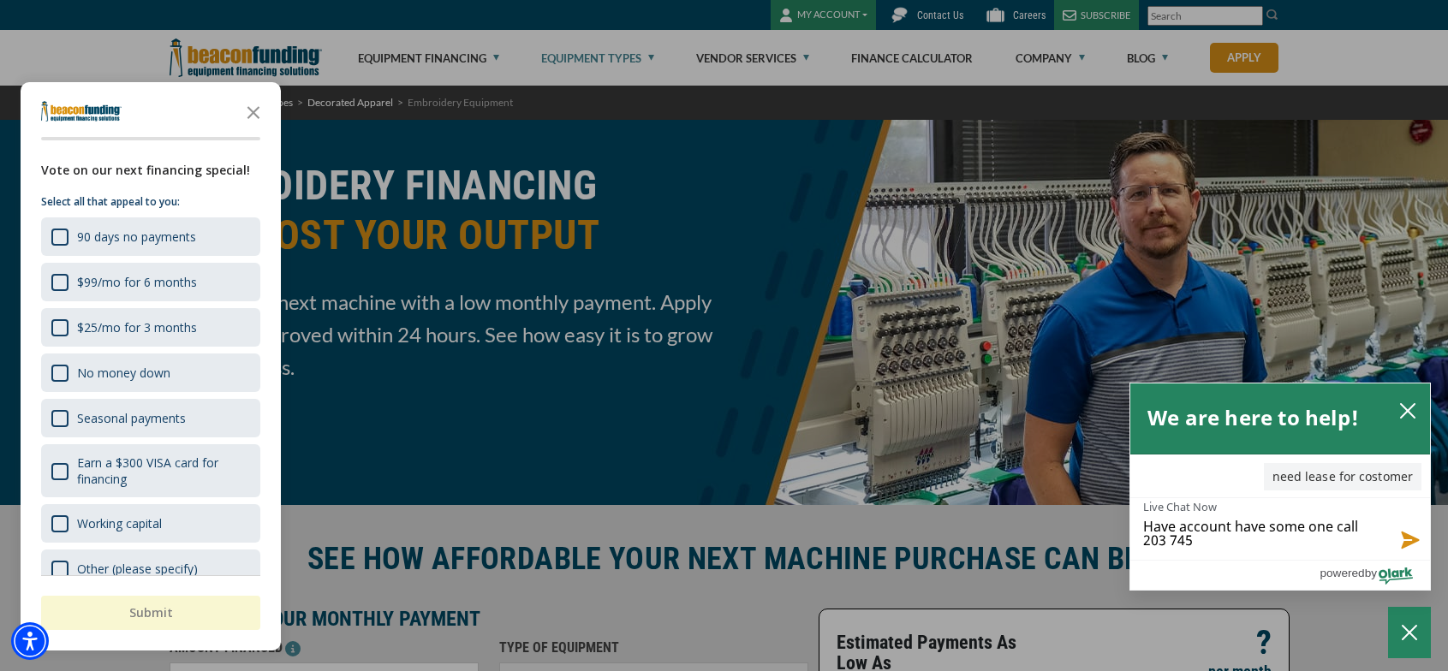
type textarea "Have account have some one call 203 745"
type textarea "Have account have some one call 203 745 4"
type textarea "Have account have some one call 203 745 46"
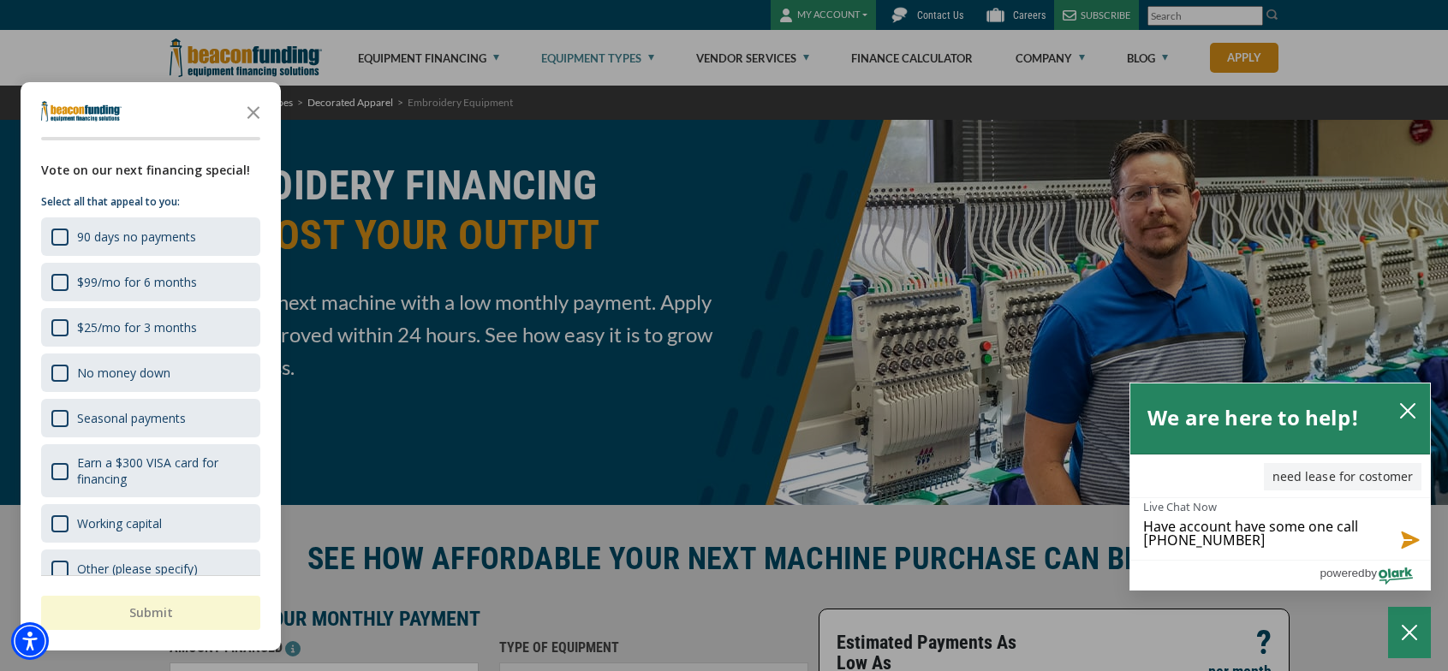
type textarea "Have account have some one call 203 745 468"
type textarea "Have account have some one call 203 745 4688"
click at [1415, 531] on button "Send message" at bounding box center [1406, 538] width 46 height 43
